Goal: Ask a question

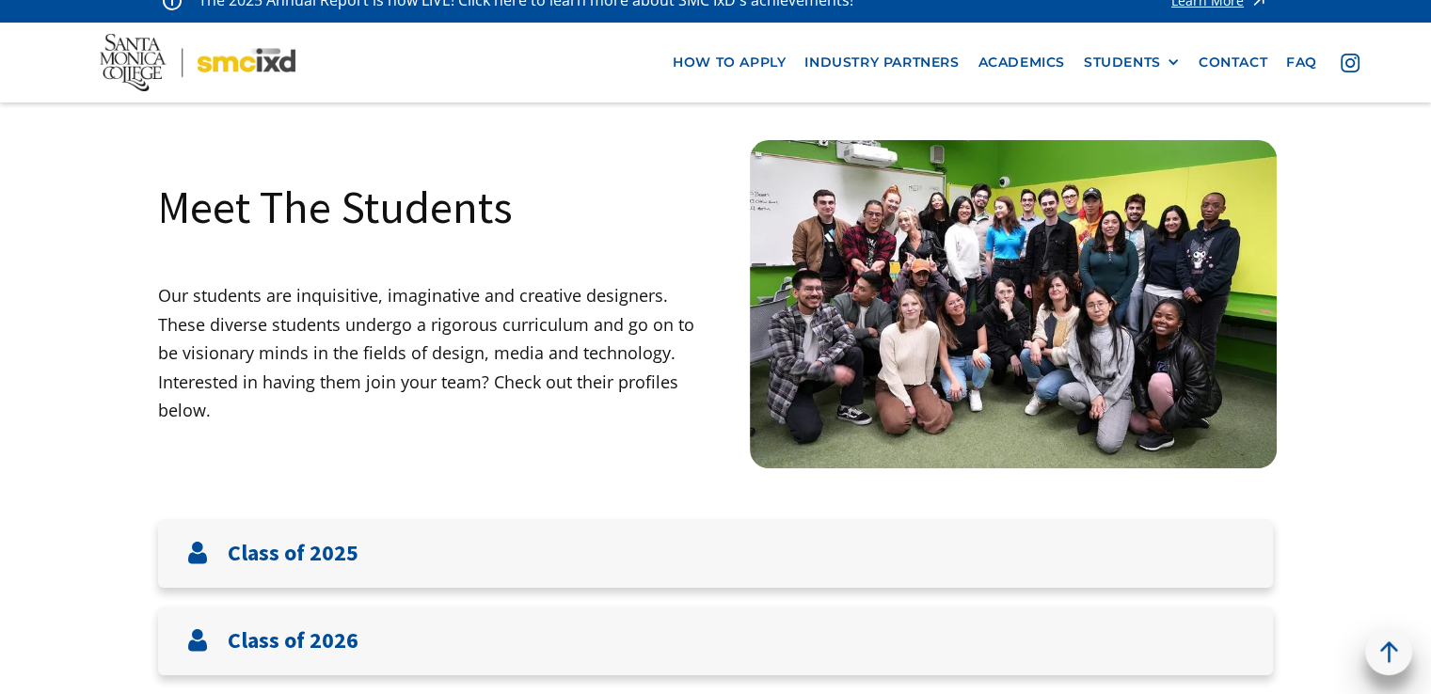
scroll to position [21, 0]
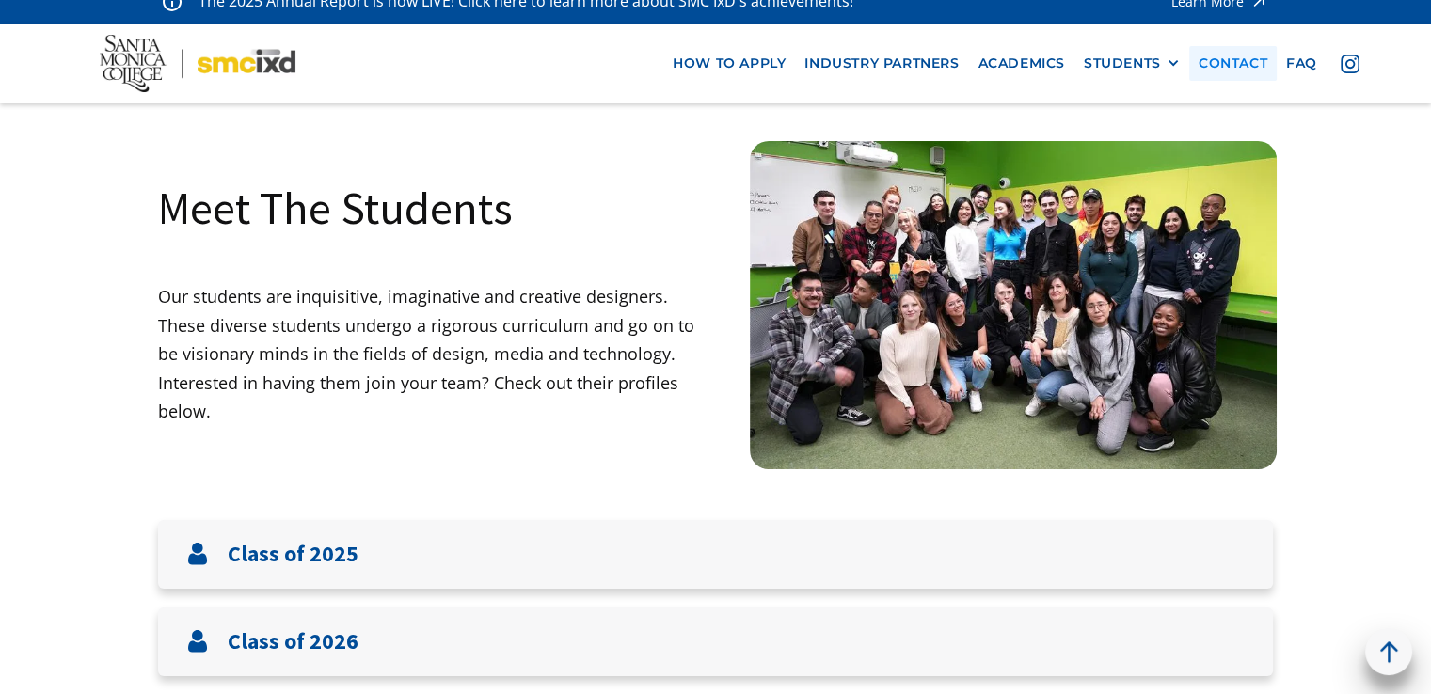
click at [1227, 73] on link "contact" at bounding box center [1232, 63] width 87 height 35
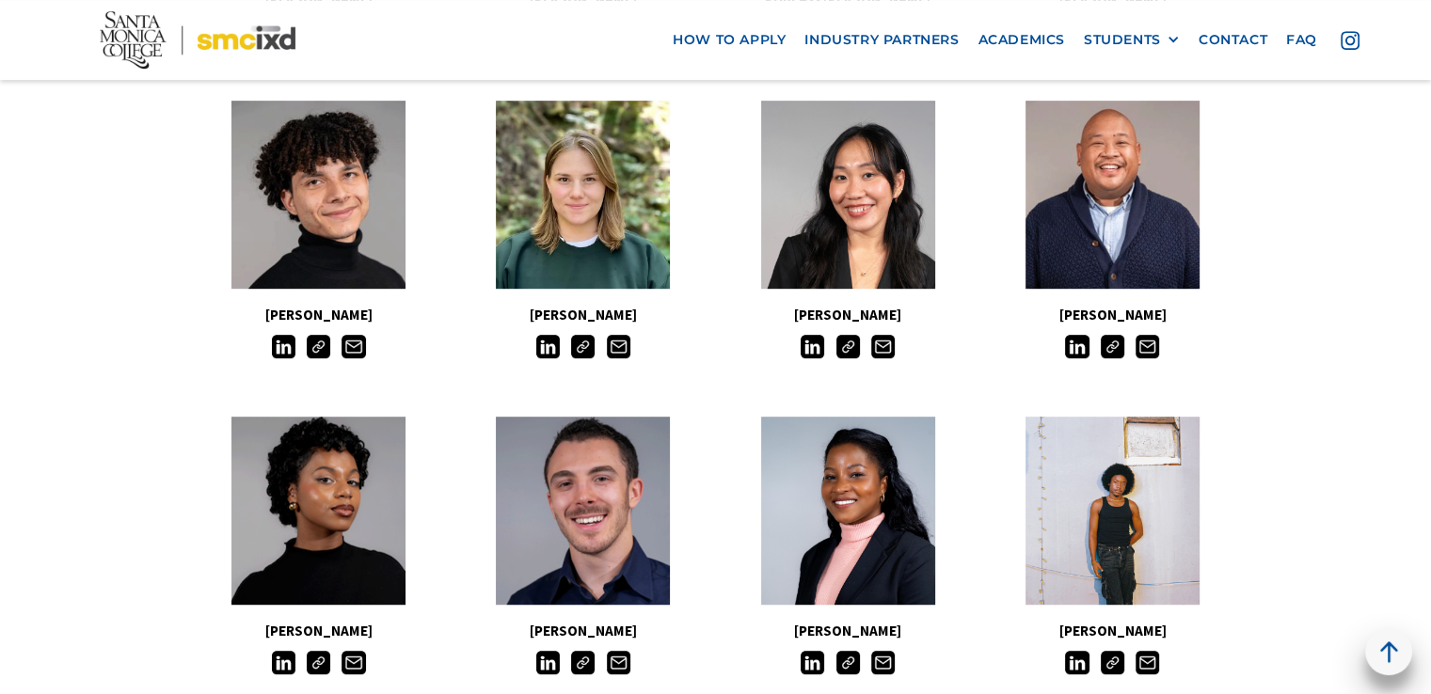
scroll to position [0, 0]
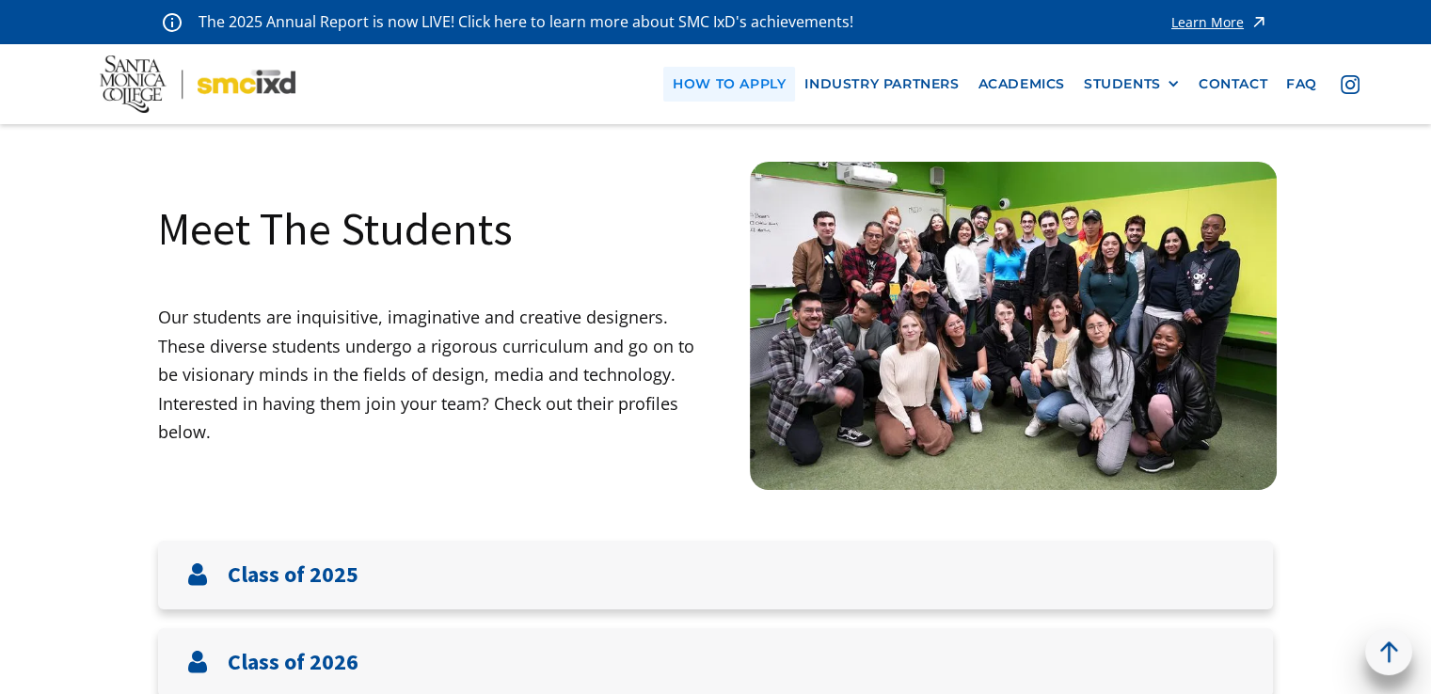
click at [719, 80] on link "how to apply" at bounding box center [729, 84] width 132 height 35
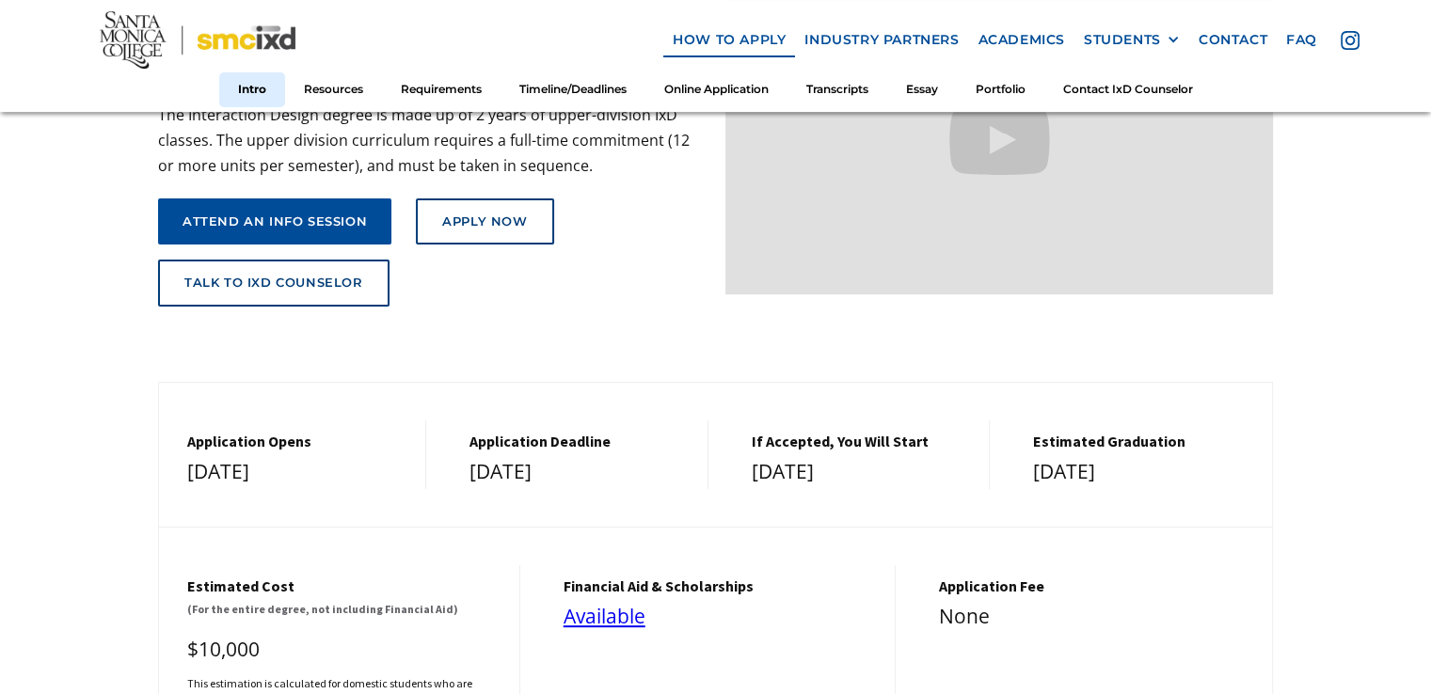
scroll to position [372, 0]
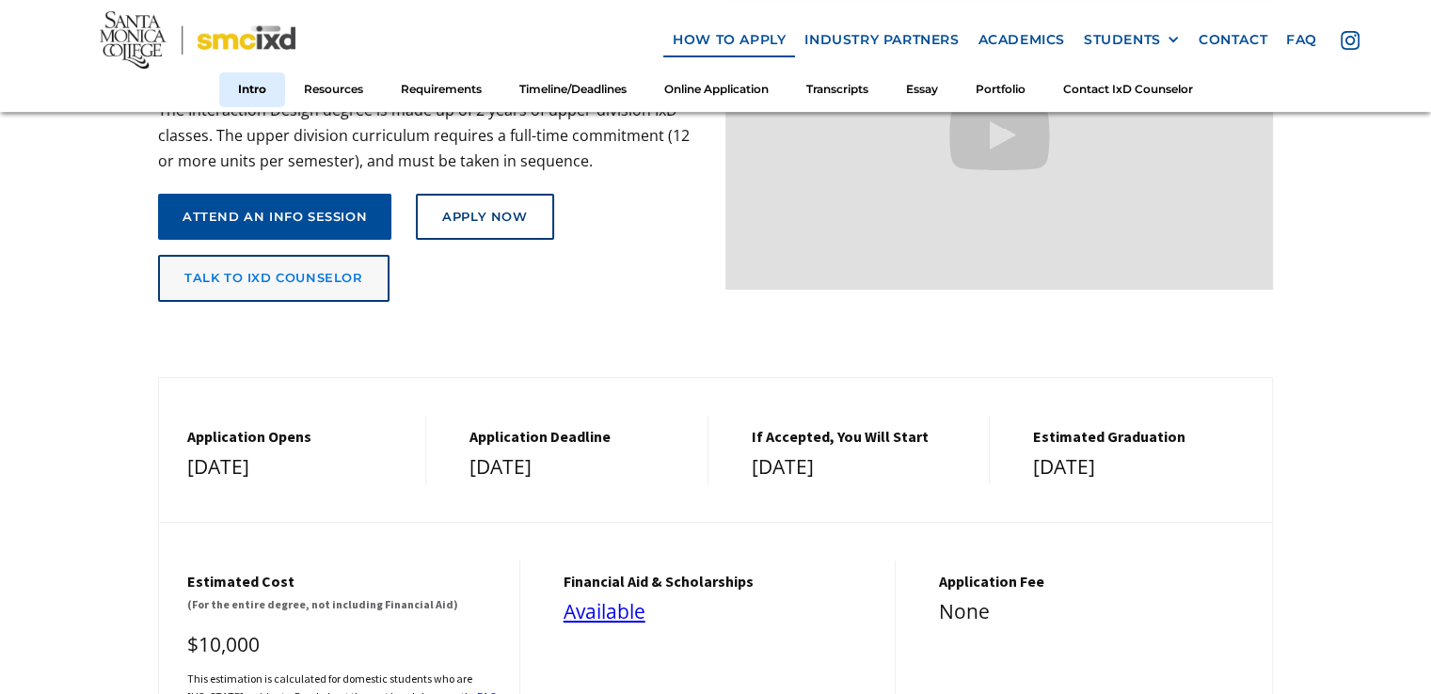
click at [340, 271] on div "talk to ixd counselor" at bounding box center [273, 278] width 179 height 15
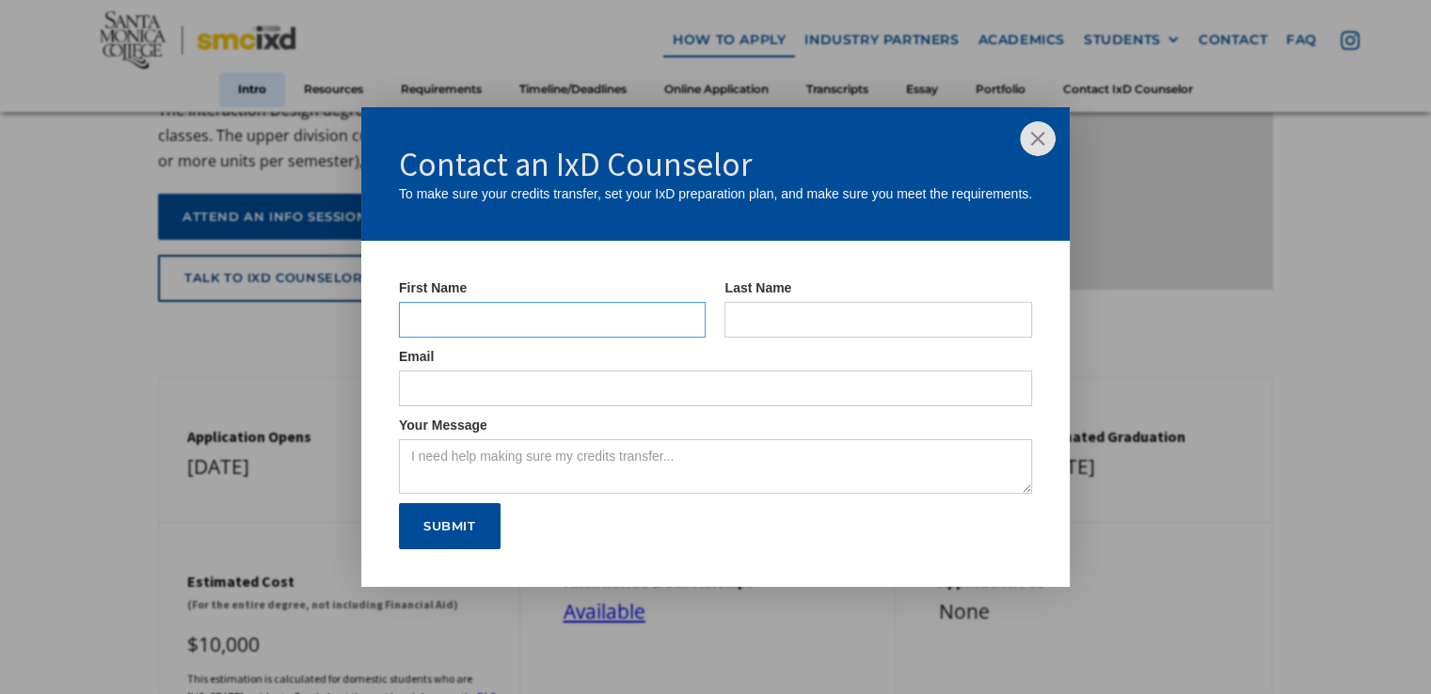
click at [600, 312] on input "IxD Counselor Form" at bounding box center [553, 320] width 308 height 36
type input "[PERSON_NAME]"
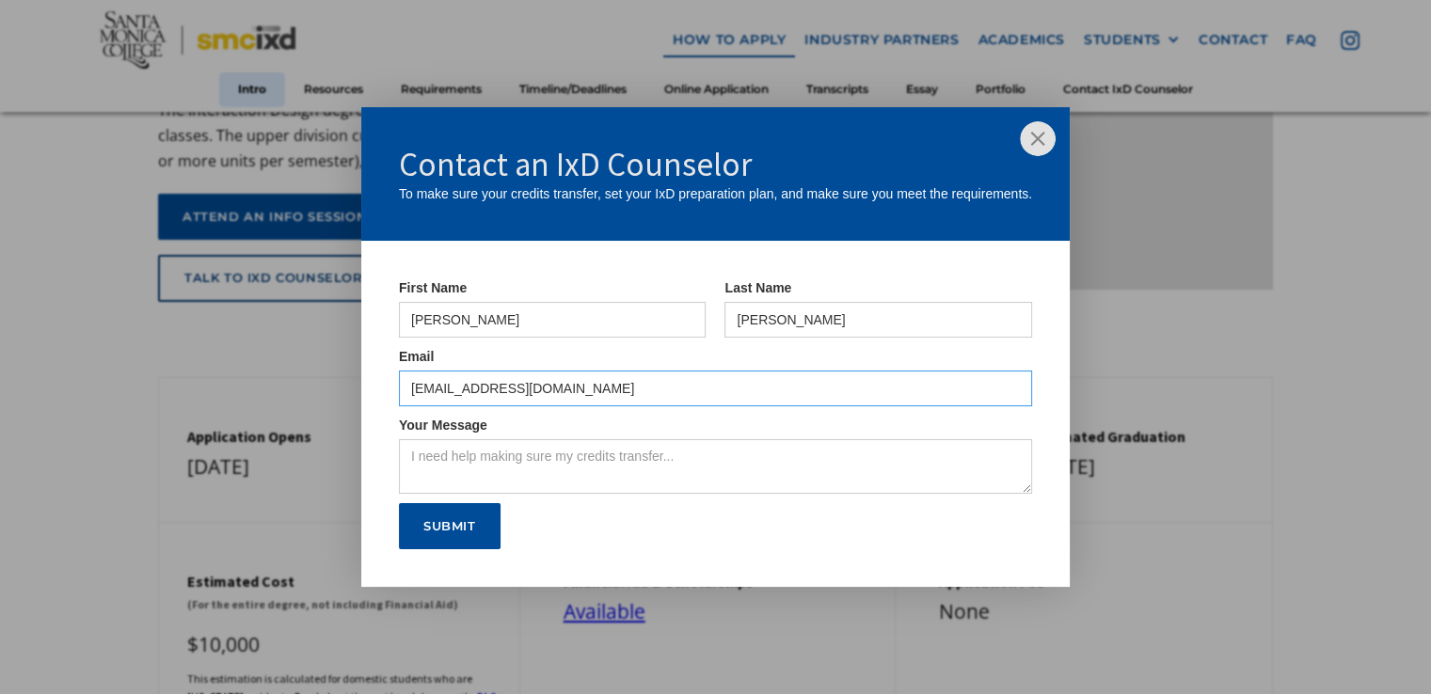
drag, startPoint x: 586, startPoint y: 391, endPoint x: 183, endPoint y: 400, distance: 402.7
click at [183, 400] on div "Contact an IxD Counselor To make sure your credits transfer, set your IxD prepa…" at bounding box center [715, 347] width 1431 height 694
type input "[EMAIL_ADDRESS][DOMAIN_NAME]"
click at [530, 452] on textarea "Your Message" at bounding box center [715, 466] width 633 height 55
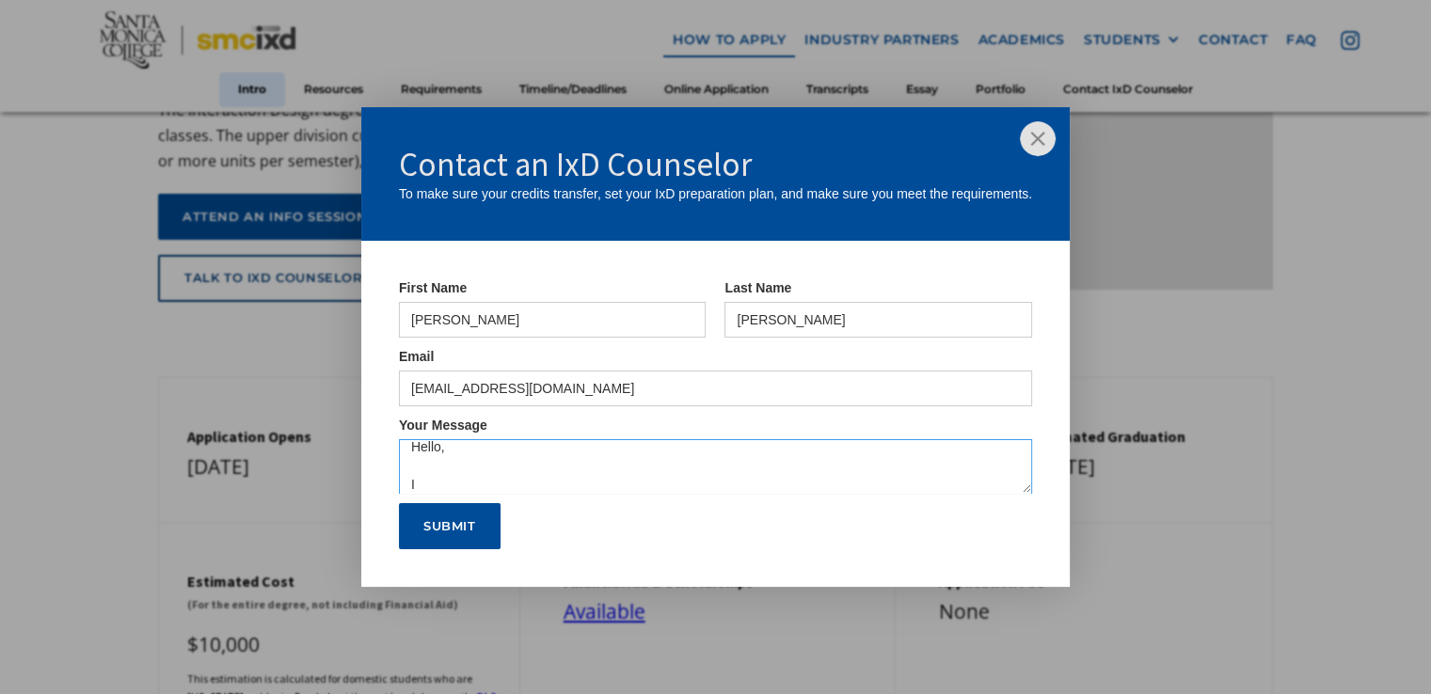
click at [530, 452] on textarea "Hello, I" at bounding box center [715, 466] width 633 height 55
click at [469, 484] on textarea "Hello, I am requeting aitnce" at bounding box center [715, 466] width 633 height 55
drag, startPoint x: 531, startPoint y: 482, endPoint x: 579, endPoint y: 487, distance: 48.3
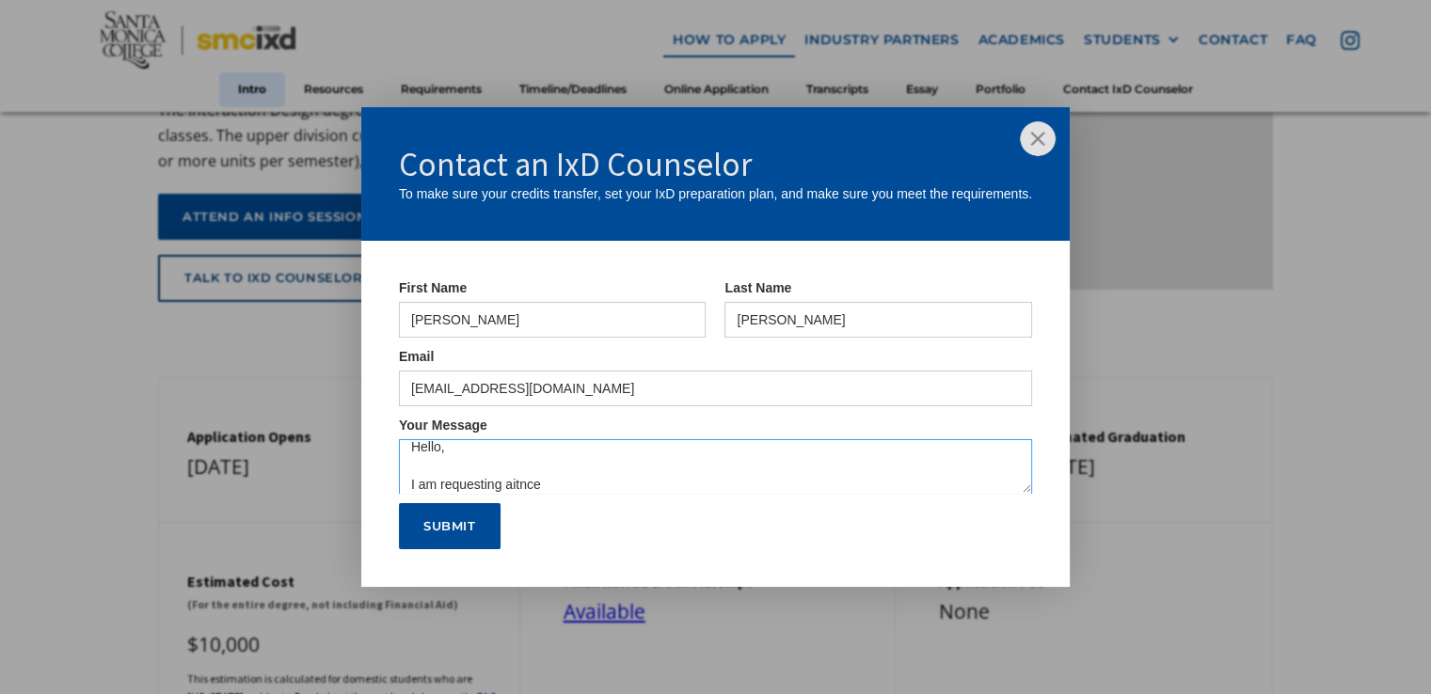
click at [579, 487] on textarea "Hello, I am requesting aitnce" at bounding box center [715, 466] width 633 height 55
click at [658, 472] on textarea "Hello, I am requesting guidance for my education plan. Thank you, [PERSON_NAME]" at bounding box center [715, 466] width 633 height 55
type textarea "Hello, I am requesting guidance for my education plan. Thank you, [PERSON_NAME]…"
click at [452, 520] on input "Submit" at bounding box center [450, 526] width 102 height 47
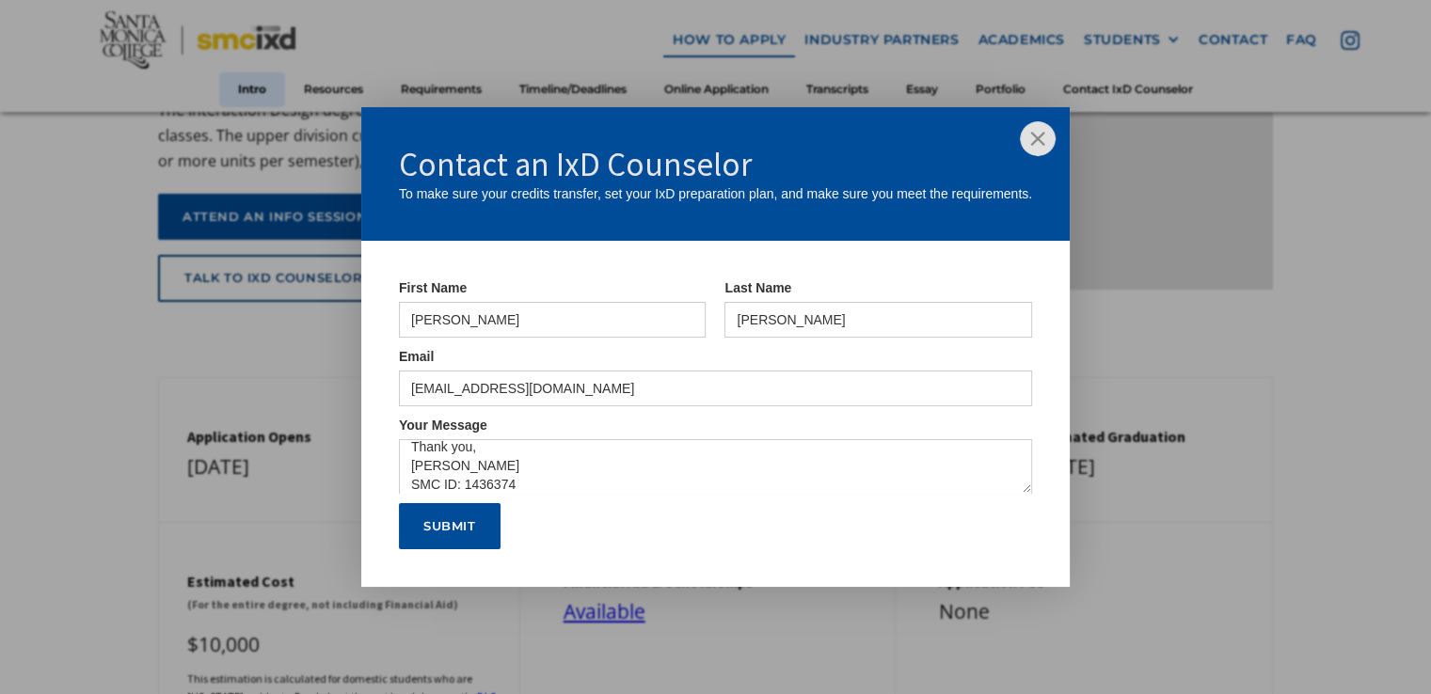
type input "Please wait..."
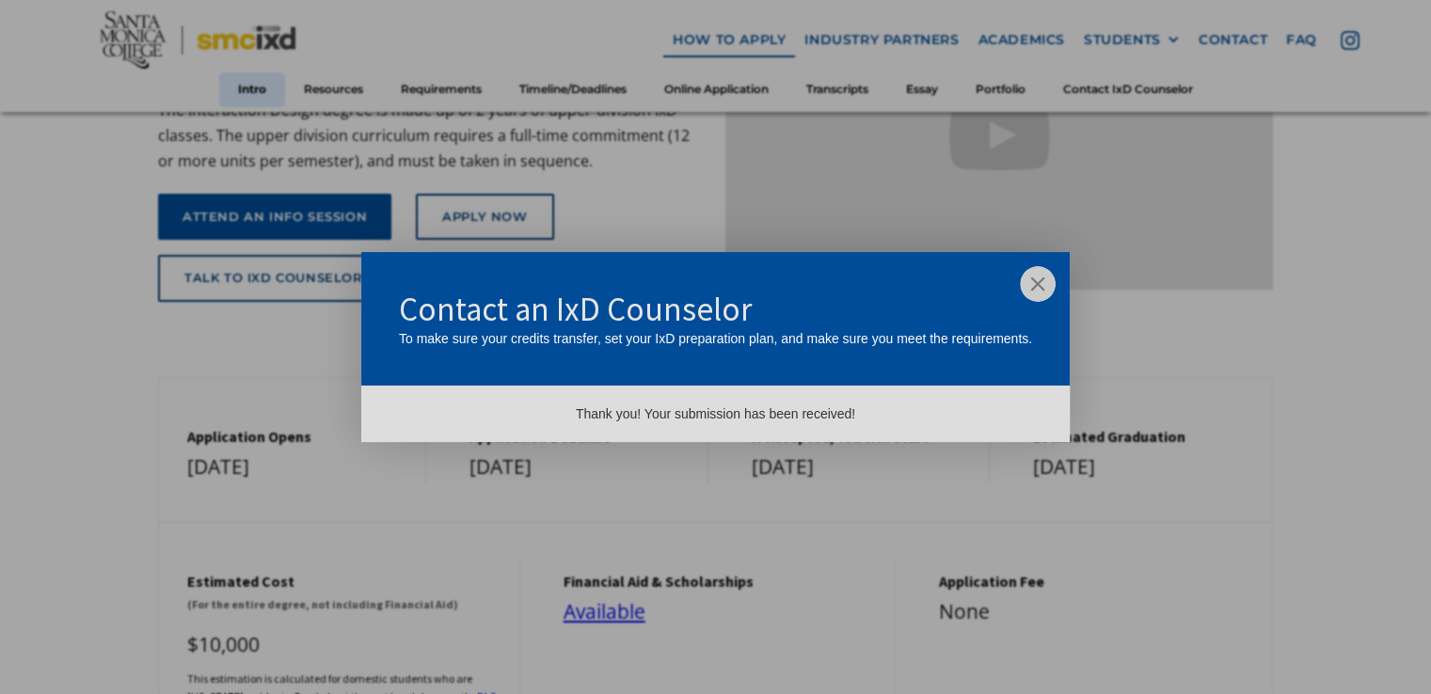
click at [1043, 286] on img at bounding box center [1038, 284] width 36 height 36
